Goal: Task Accomplishment & Management: Use online tool/utility

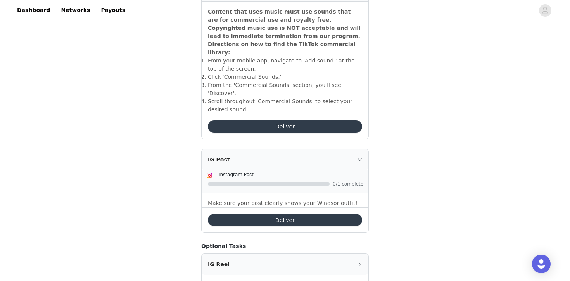
scroll to position [283, 0]
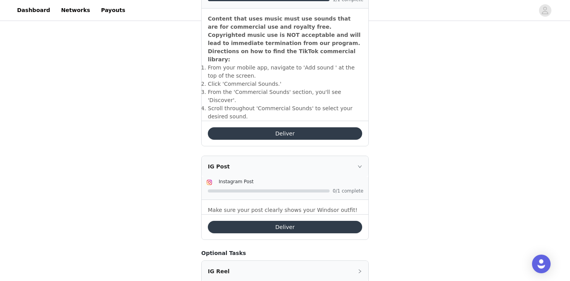
click at [246, 220] on button "Deliver" at bounding box center [285, 226] width 154 height 12
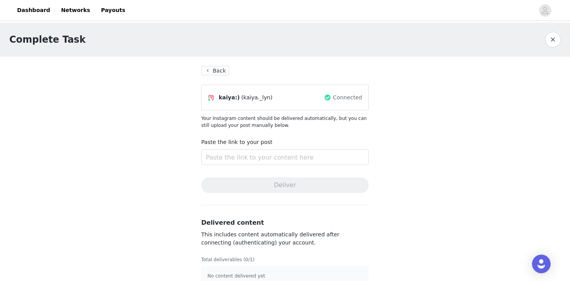
scroll to position [14, 0]
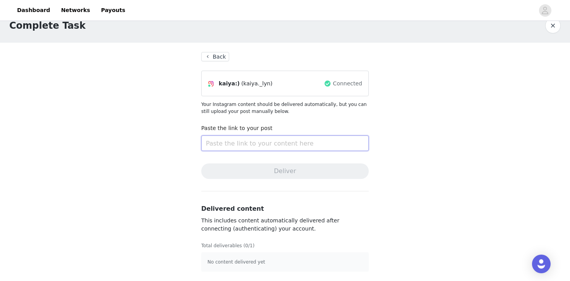
click at [228, 141] on input "text" at bounding box center [284, 142] width 167 height 15
paste input "[URL][DOMAIN_NAME]"
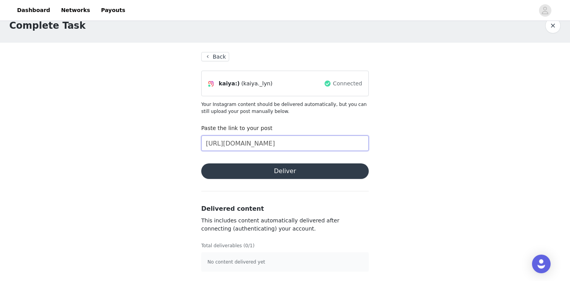
type input "[URL][DOMAIN_NAME]"
click at [239, 168] on button "Deliver" at bounding box center [284, 170] width 167 height 15
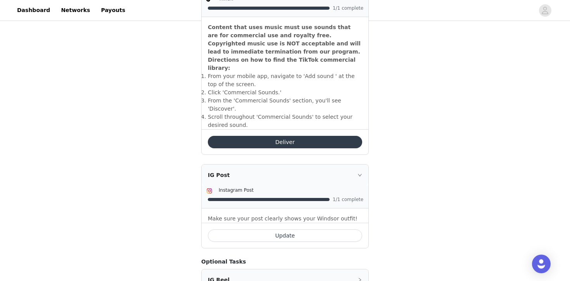
scroll to position [277, 0]
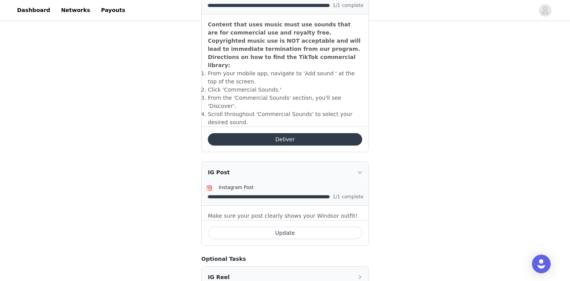
click at [355, 162] on div "IG Post" at bounding box center [284, 172] width 167 height 21
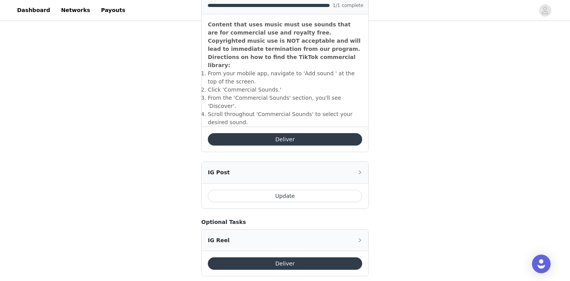
scroll to position [274, 0]
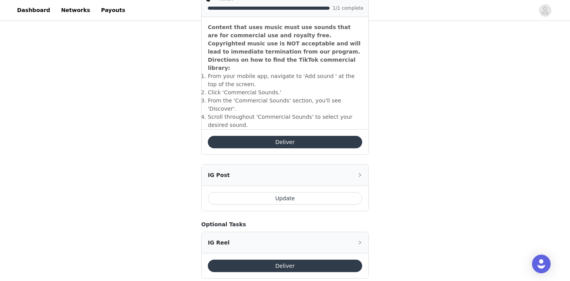
click at [357, 172] on icon "icon: right" at bounding box center [359, 174] width 5 height 5
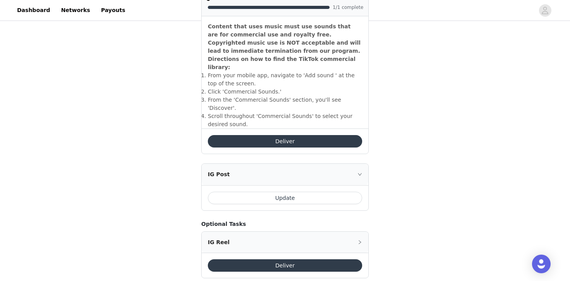
scroll to position [277, 0]
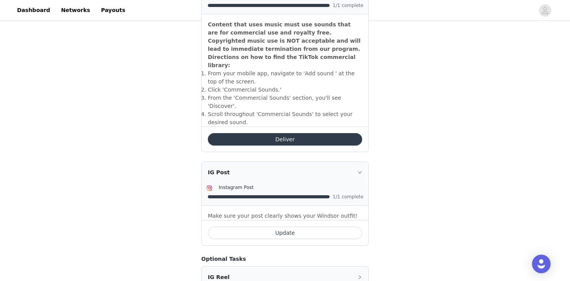
click at [312, 226] on button "Update" at bounding box center [285, 232] width 154 height 12
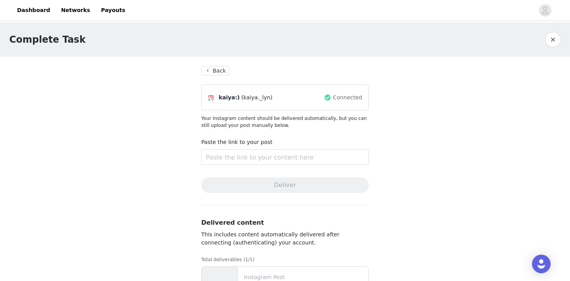
click at [211, 68] on button "Back" at bounding box center [215, 70] width 28 height 9
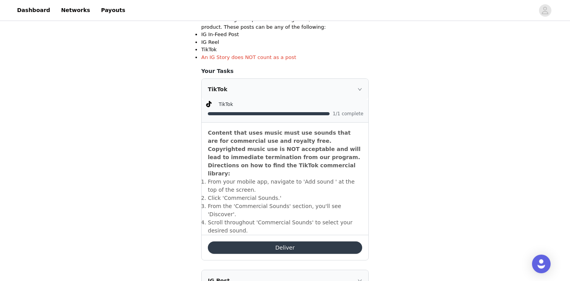
scroll to position [166, 0]
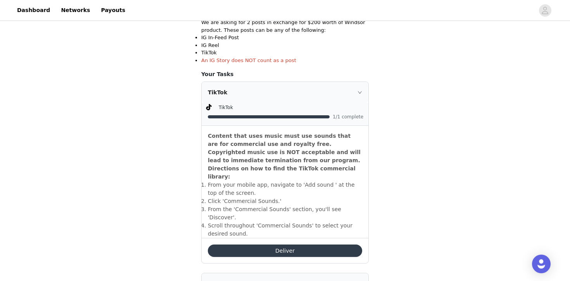
click at [284, 244] on button "Deliver" at bounding box center [285, 250] width 154 height 12
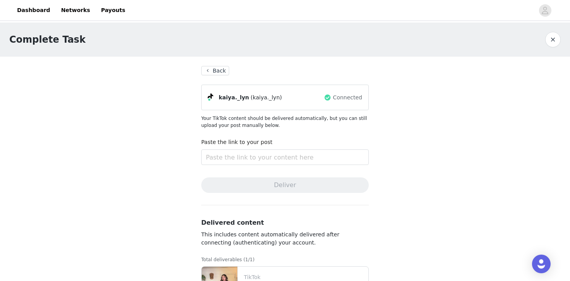
click at [221, 76] on section "Back [PERSON_NAME]._lyn (kaiya._lyn) Connected Your TikTok content should be de…" at bounding box center [285, 188] width 186 height 262
click at [221, 75] on button "Back" at bounding box center [215, 70] width 28 height 9
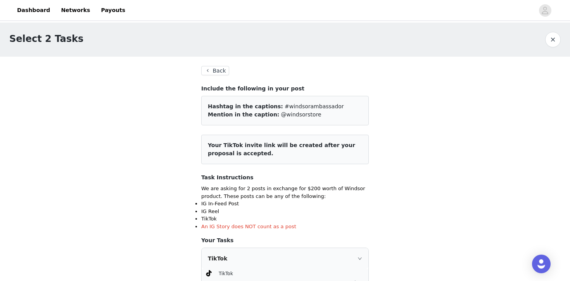
click at [215, 73] on button "Back" at bounding box center [215, 70] width 28 height 9
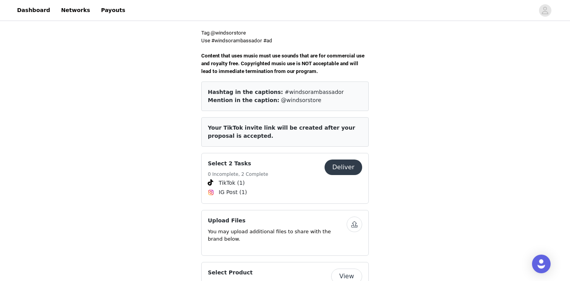
scroll to position [214, 0]
